Goal: Check status: Check status

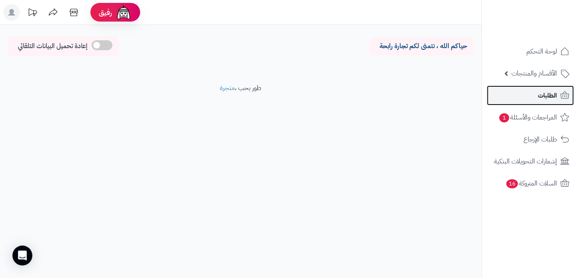
click at [531, 94] on link "الطلبات" at bounding box center [530, 96] width 87 height 20
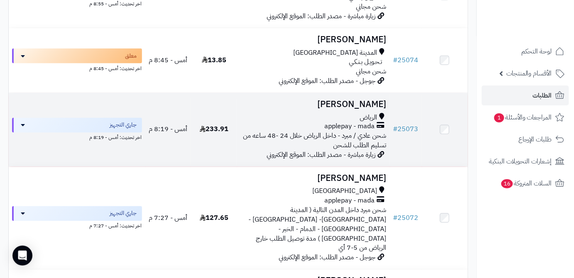
scroll to position [415, 0]
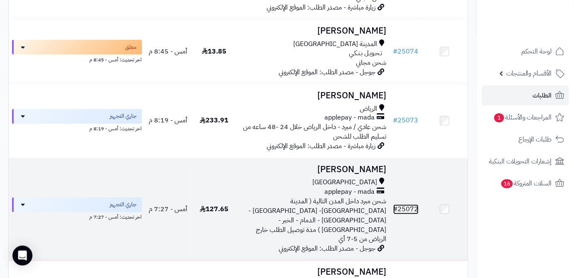
click at [405, 205] on link "# 25072" at bounding box center [405, 210] width 25 height 10
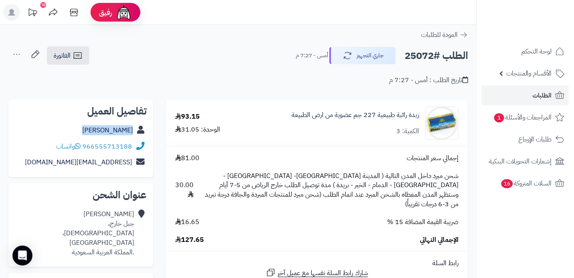
drag, startPoint x: 90, startPoint y: 134, endPoint x: 139, endPoint y: 132, distance: 49.4
click at [139, 132] on div "مشعل عبدالله" at bounding box center [81, 130] width 132 height 16
copy div "مشعل عبدالله"
drag, startPoint x: 83, startPoint y: 143, endPoint x: 131, endPoint y: 146, distance: 48.7
click at [131, 146] on div "966555713188 واتساب" at bounding box center [94, 147] width 76 height 10
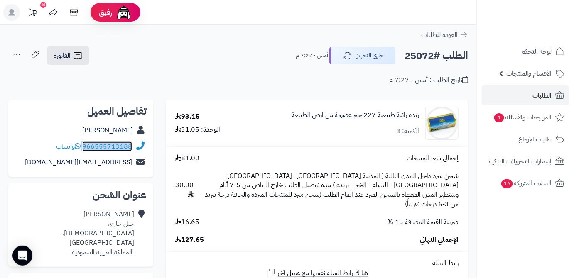
copy div "966555713188"
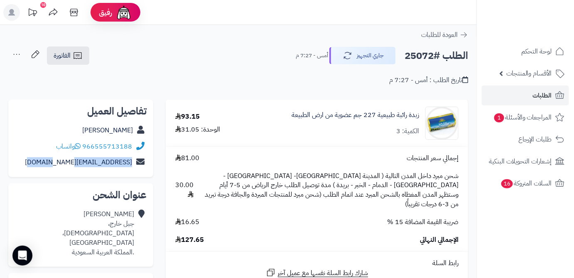
drag, startPoint x: 49, startPoint y: 161, endPoint x: 133, endPoint y: 164, distance: 83.9
click at [133, 164] on div "meshal.qarhi@gmail.com" at bounding box center [81, 162] width 132 height 16
copy div "meshal.qarhi@gmail.com"
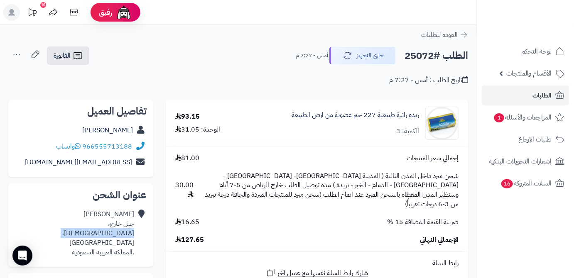
drag, startPoint x: 81, startPoint y: 232, endPoint x: 133, endPoint y: 235, distance: 52.0
click at [133, 235] on div "مشعل عبدالله جبل خارج، الكعكية، مكة المكرمة .المملكة العربية السعودية" at bounding box center [74, 233] width 119 height 47
copy div "الكعكية، مكة المكرمة"
click at [420, 56] on h2 "الطلب #25072" at bounding box center [436, 55] width 64 height 17
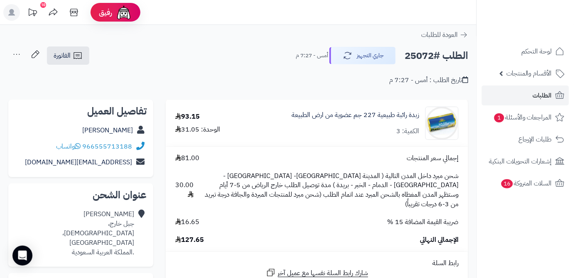
copy h2 "25072"
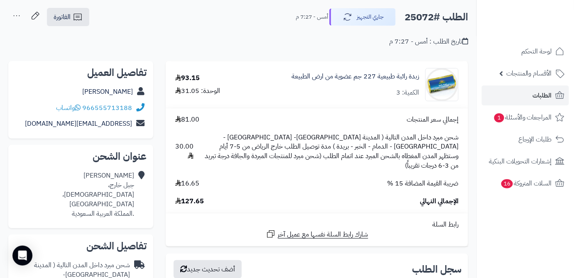
scroll to position [113, 0]
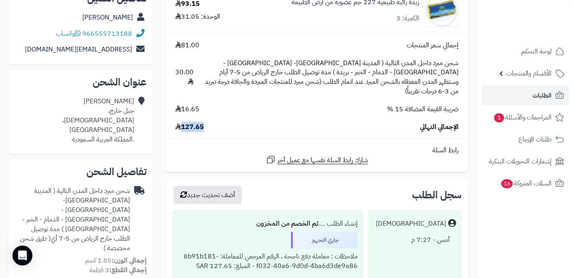
drag, startPoint x: 182, startPoint y: 117, endPoint x: 205, endPoint y: 118, distance: 22.9
click at [205, 122] on div "الإجمالي النهائي 127.65" at bounding box center [317, 127] width 296 height 10
copy span "127.65"
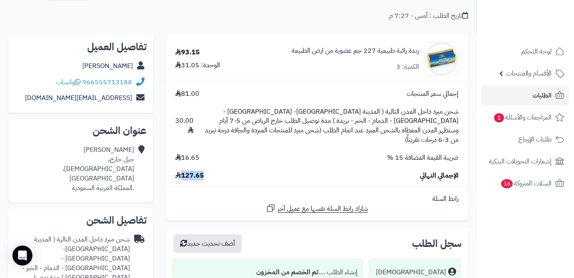
scroll to position [37, 0]
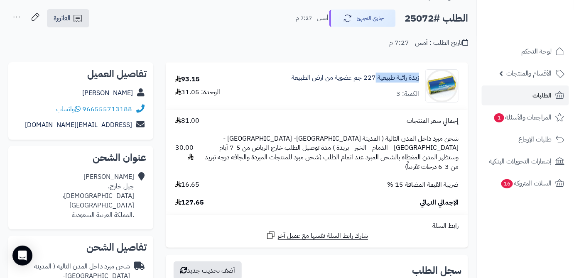
drag, startPoint x: 420, startPoint y: 78, endPoint x: 377, endPoint y: 83, distance: 43.1
click at [377, 83] on div "زبدة رائبة طبيعية 227 جم عضوية من ارض الطبيعة الكمية: 3" at bounding box center [359, 85] width 212 height 33
copy link "زبدة رائبة طبيعية"
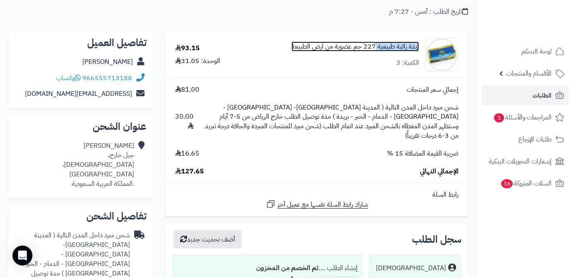
scroll to position [113, 0]
